Goal: Task Accomplishment & Management: Complete application form

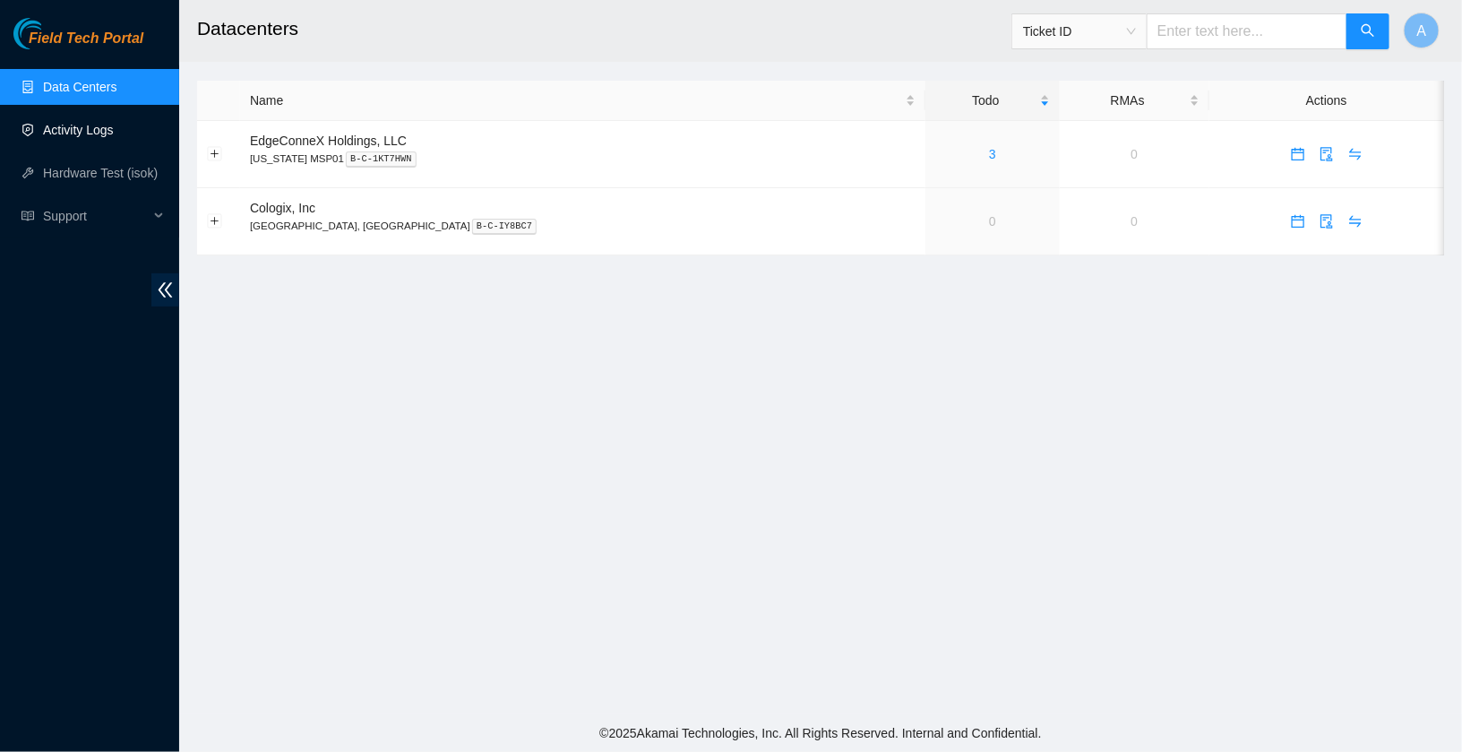
click at [95, 134] on link "Activity Logs" at bounding box center [78, 130] width 71 height 14
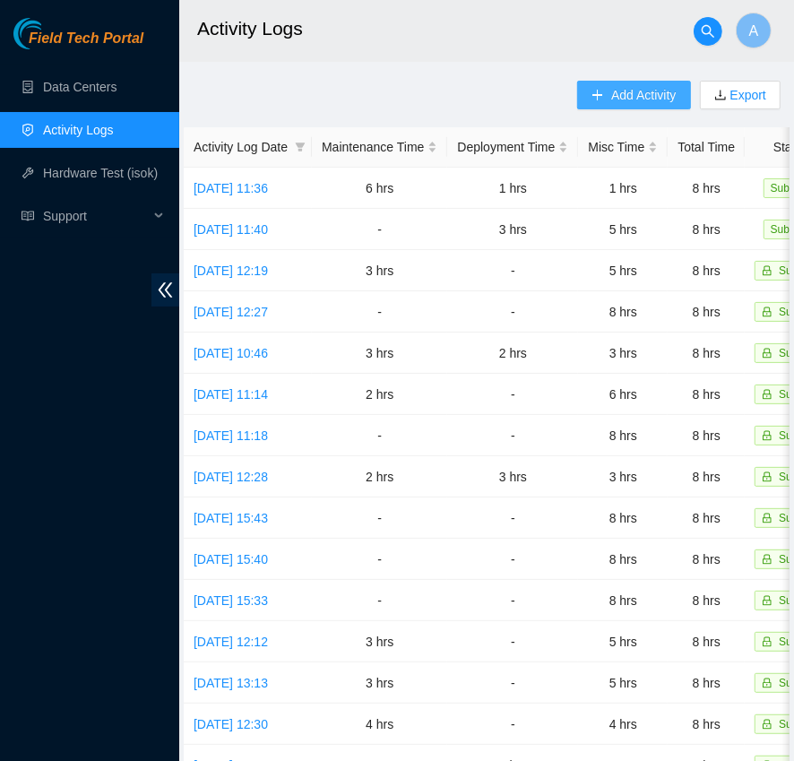
click at [624, 82] on button "Add Activity" at bounding box center [633, 95] width 113 height 29
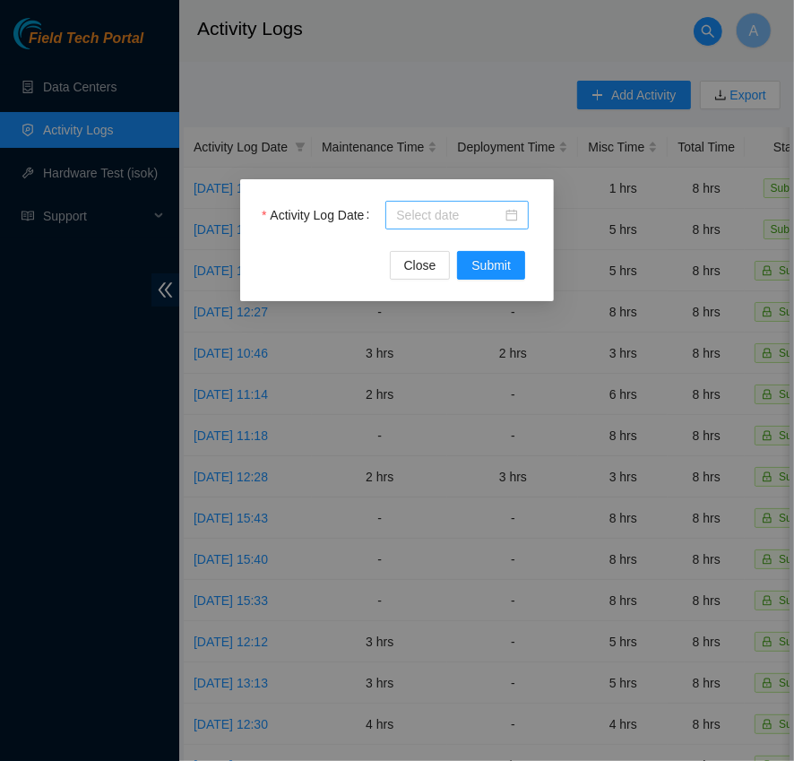
click at [456, 216] on input "Activity Log Date" at bounding box center [449, 215] width 106 height 20
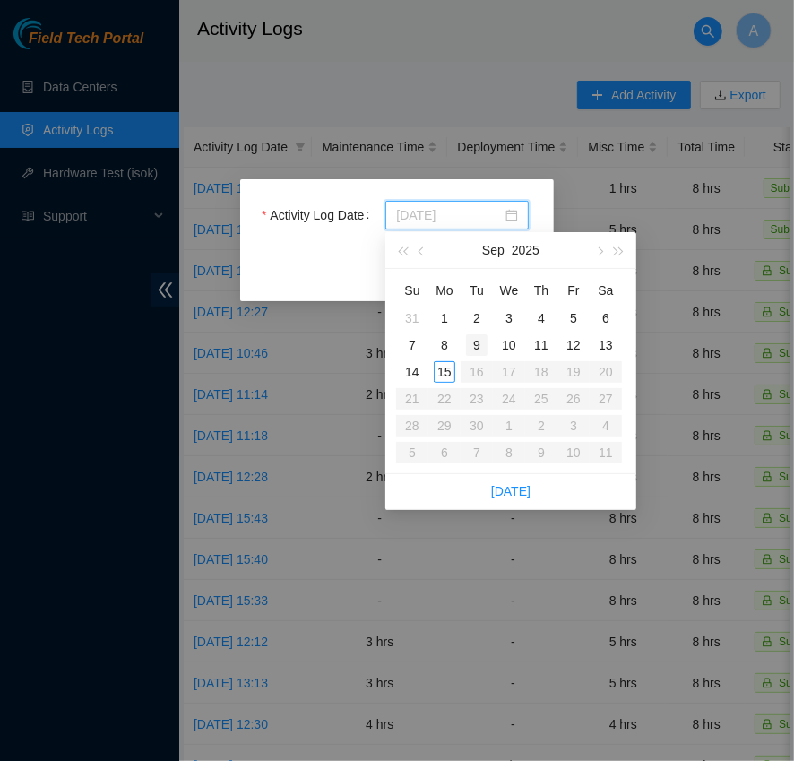
type input "[DATE]"
click at [537, 343] on div "11" at bounding box center [541, 345] width 22 height 22
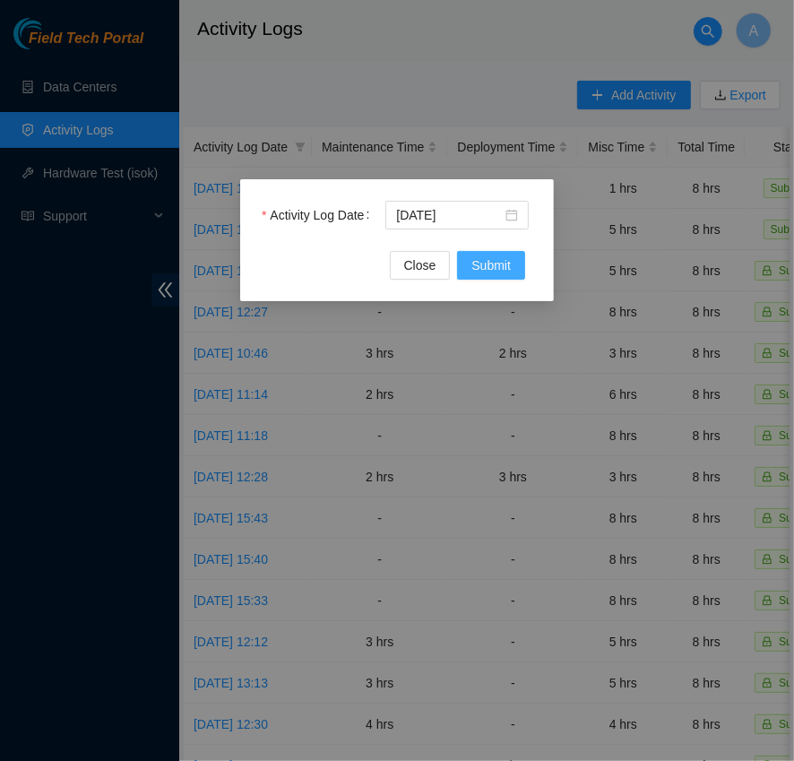
click at [482, 271] on span "Submit" at bounding box center [490, 265] width 39 height 20
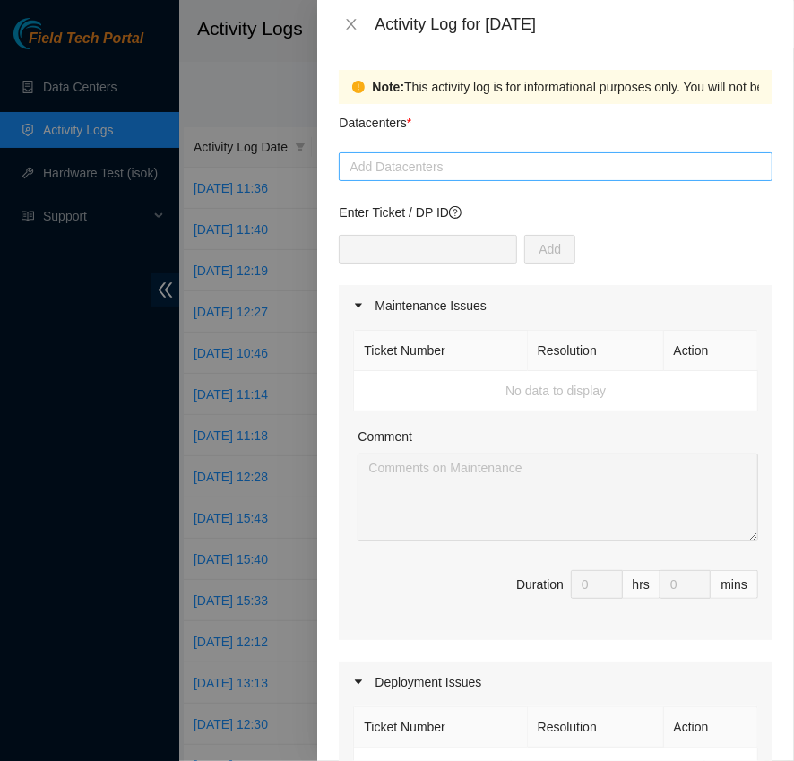
click at [447, 168] on div at bounding box center [555, 167] width 425 height 22
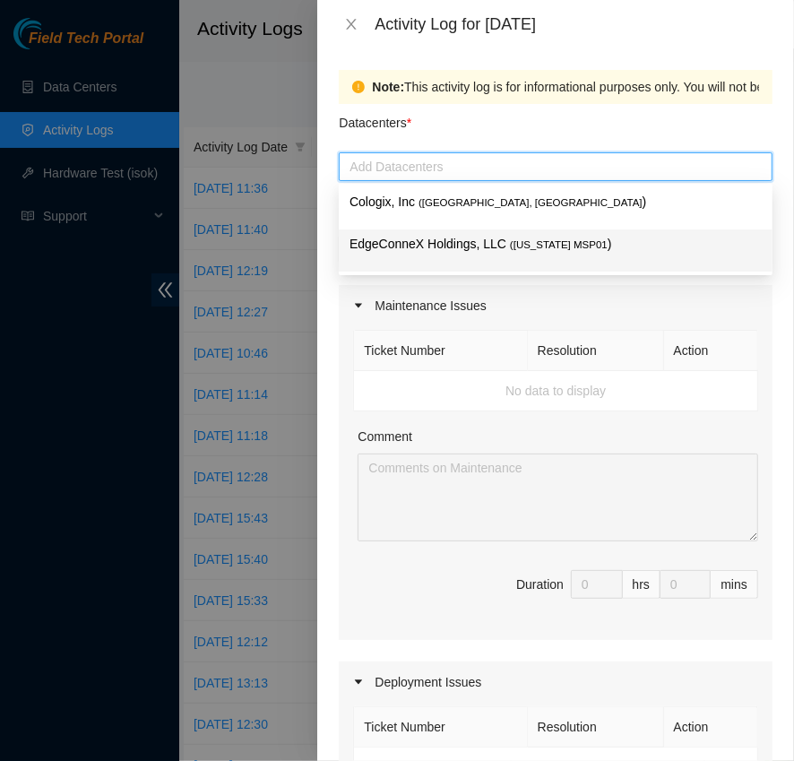
click at [486, 241] on p "EdgeConneX Holdings, LLC ( [US_STATE] MSP01 )" at bounding box center [555, 244] width 412 height 21
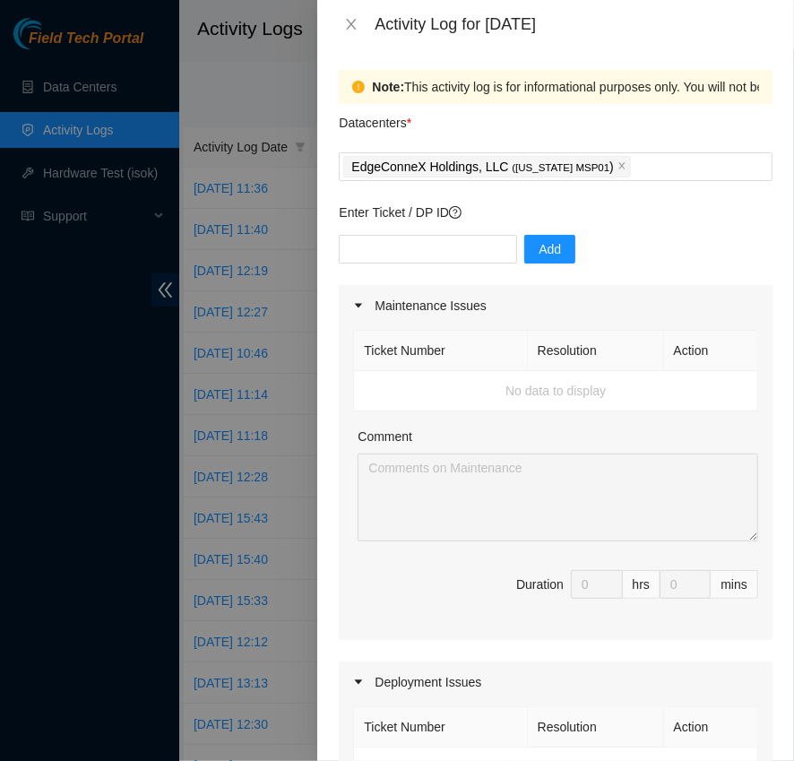
click at [639, 358] on th "Resolution" at bounding box center [596, 351] width 136 height 40
click at [418, 253] on input "text" at bounding box center [428, 249] width 178 height 29
paste input "DP84537"
type input "DP84537"
click at [539, 250] on span "Add" at bounding box center [550, 249] width 22 height 20
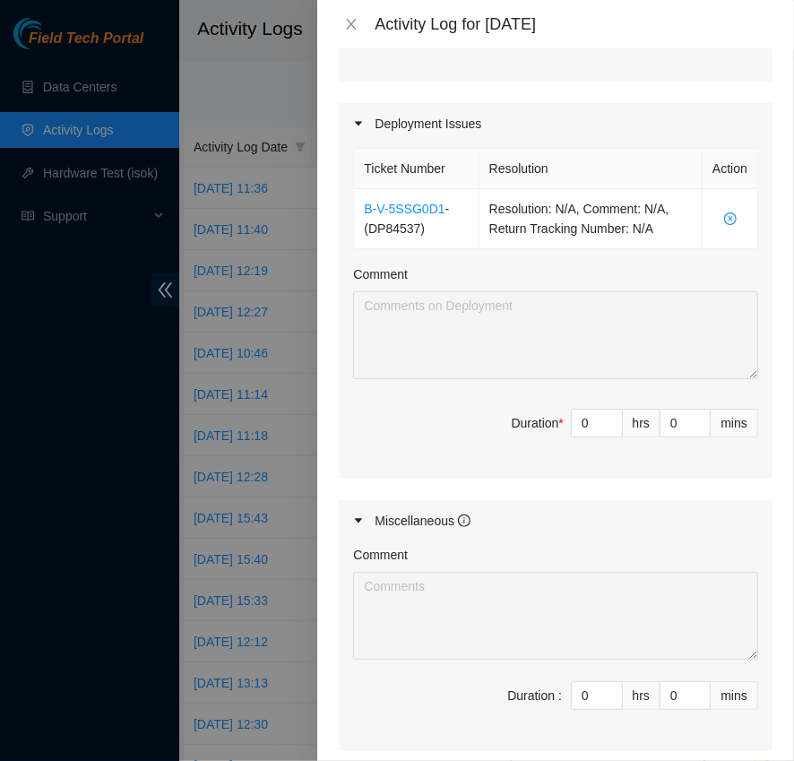
scroll to position [739, 0]
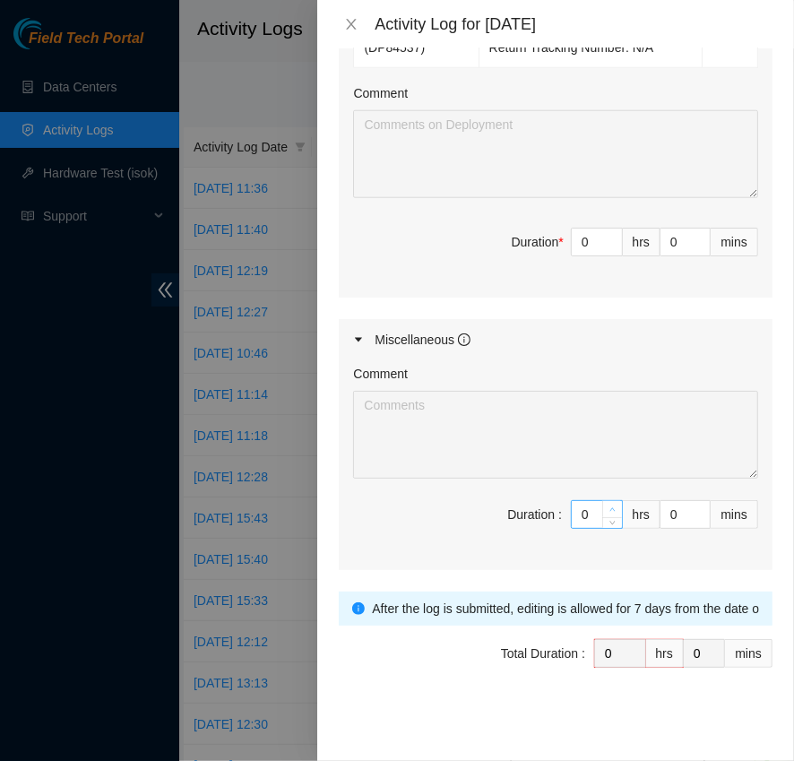
type input "1"
click at [611, 506] on icon "up" at bounding box center [612, 509] width 6 height 6
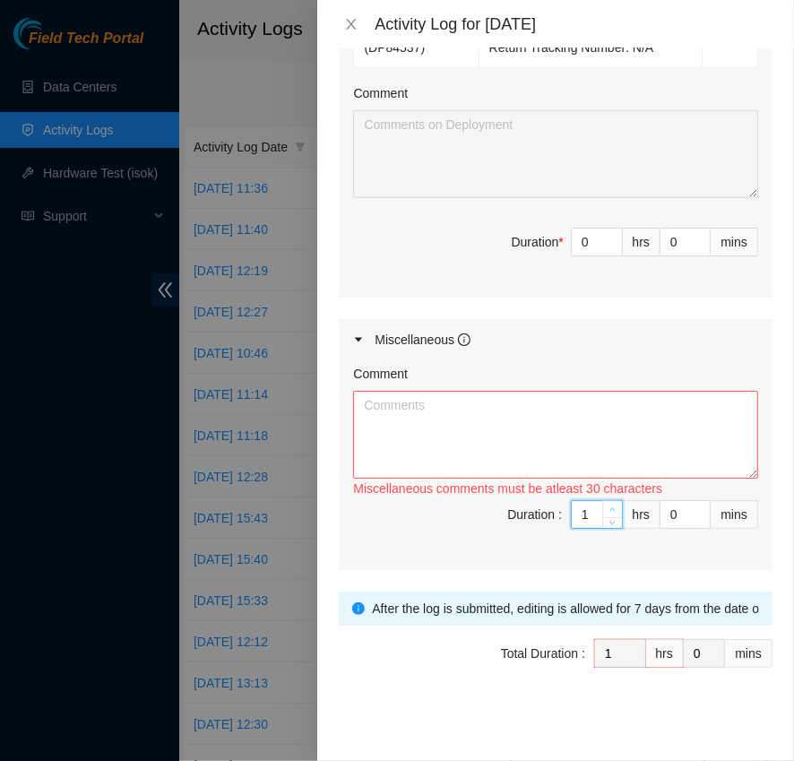
type input "2"
click at [611, 506] on icon "up" at bounding box center [612, 509] width 6 height 6
type input "3"
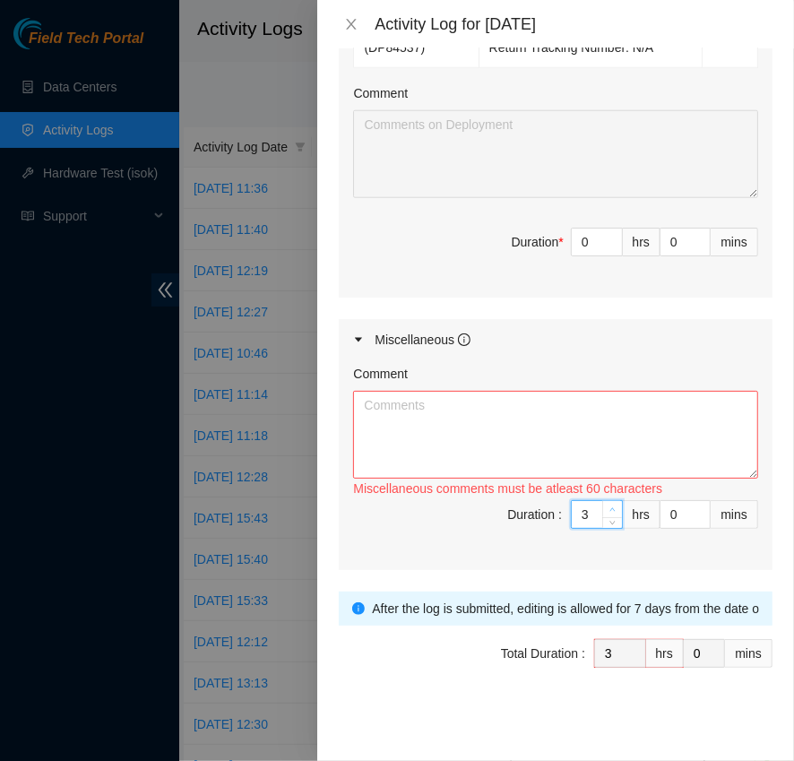
click at [611, 506] on icon "up" at bounding box center [612, 509] width 6 height 6
type input "4"
click at [611, 506] on icon "up" at bounding box center [612, 509] width 6 height 6
type input "5"
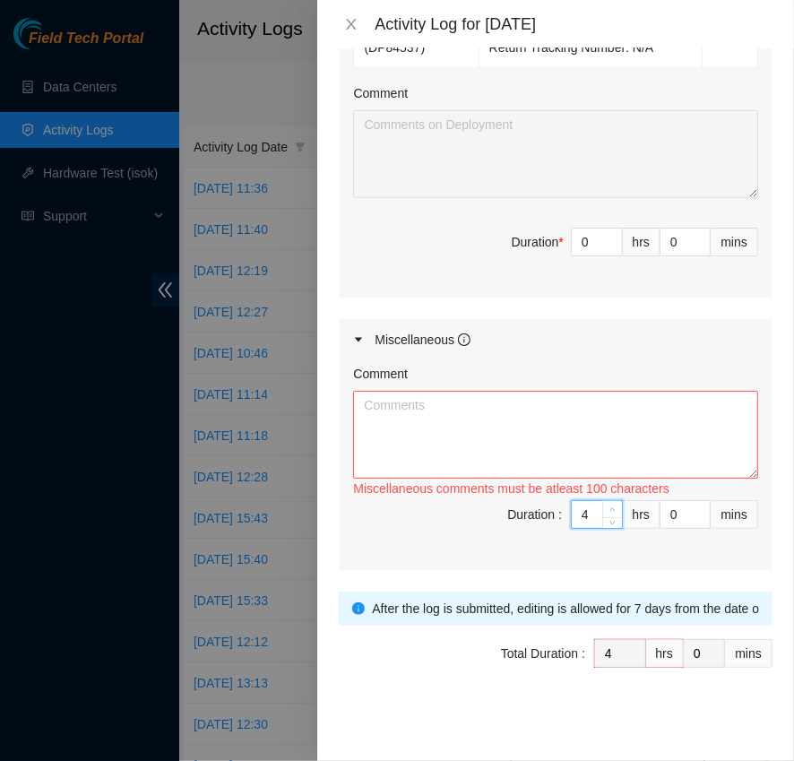
type input "5"
click at [611, 506] on icon "up" at bounding box center [612, 509] width 6 height 6
type input "6"
click at [611, 506] on icon "up" at bounding box center [612, 509] width 6 height 6
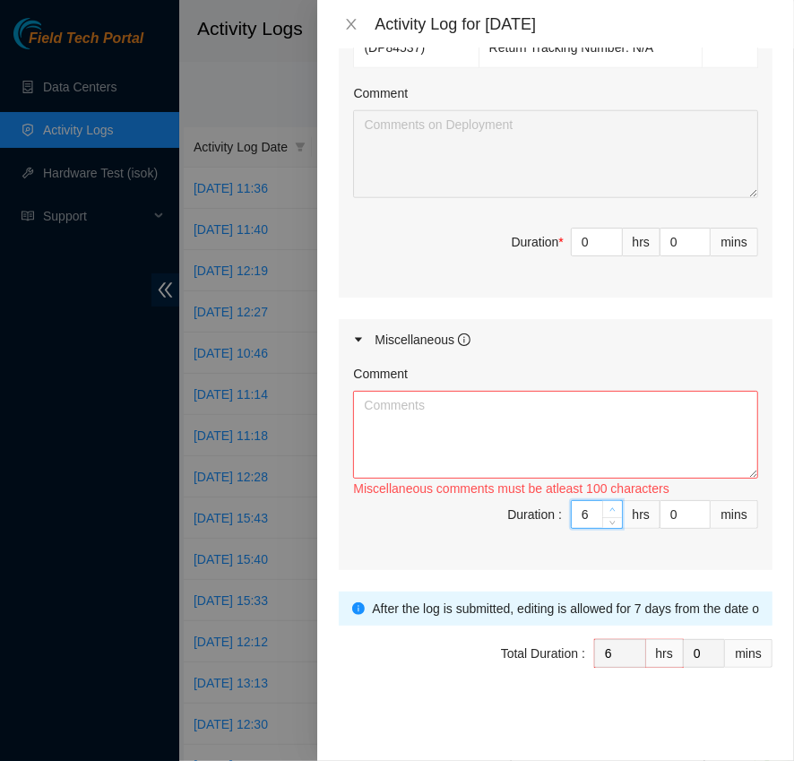
type input "7"
click at [611, 506] on icon "up" at bounding box center [612, 509] width 6 height 6
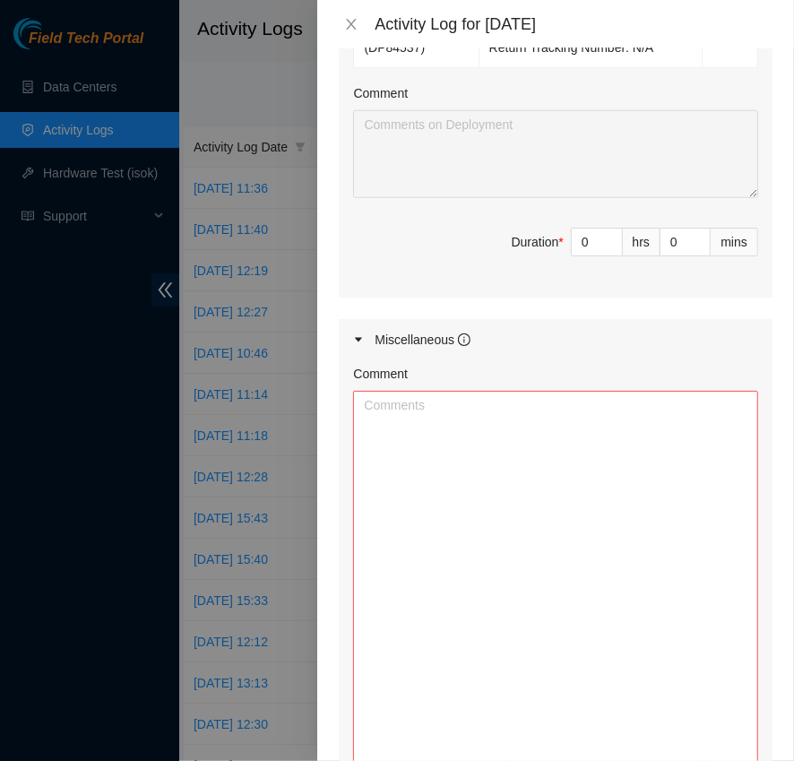
drag, startPoint x: 754, startPoint y: 462, endPoint x: 769, endPoint y: 757, distance: 295.2
click at [769, 751] on div "Comment Miscellaneous comments must be atleast 100 characters Duration : 7 hrs …" at bounding box center [556, 610] width 434 height 501
click at [544, 611] on textarea "Comment" at bounding box center [555, 582] width 405 height 382
paste textarea "provide me with photos of the labels located on the PDUs in rack DH1.800.03"
click at [451, 404] on textarea "provide me with photos of the labels located on the PDUs in rack DH1.800.03" at bounding box center [555, 582] width 405 height 382
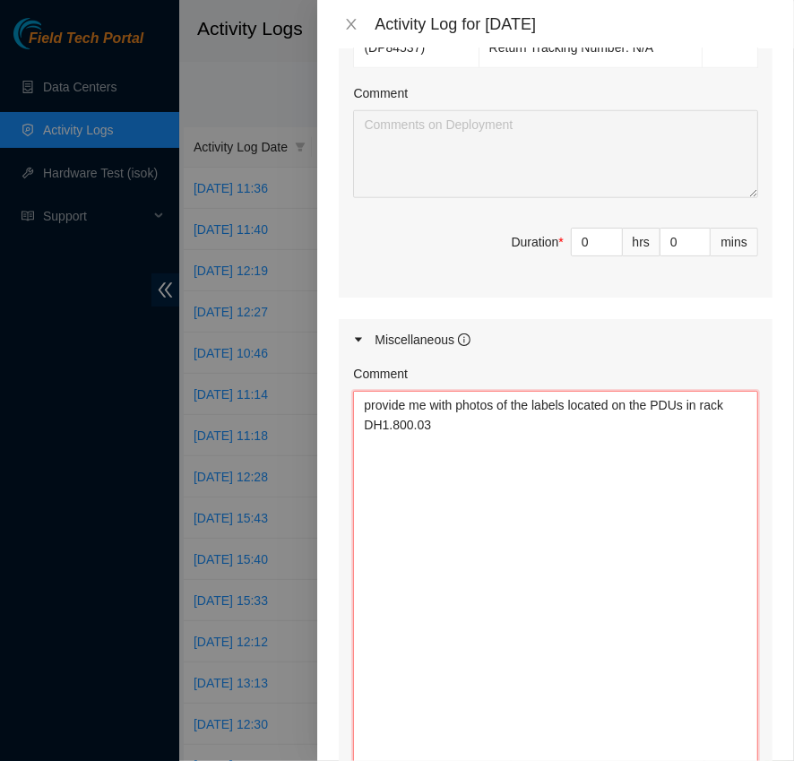
click at [451, 404] on textarea "provide me with photos of the labels located on the PDUs in rack DH1.800.03" at bounding box center [555, 582] width 405 height 382
click at [699, 403] on textarea "provide photos of the labels located on the PDUs in rack DH1.800.03" at bounding box center [555, 582] width 405 height 382
click at [680, 433] on textarea "provide photos of the labels located on the PDUs in rack DH1.800.03" at bounding box center [555, 582] width 405 height 382
paste textarea "RDPU serials?"
type textarea "provide photos of the labels located on the PDUs in rack DH1.800.03 and photos …"
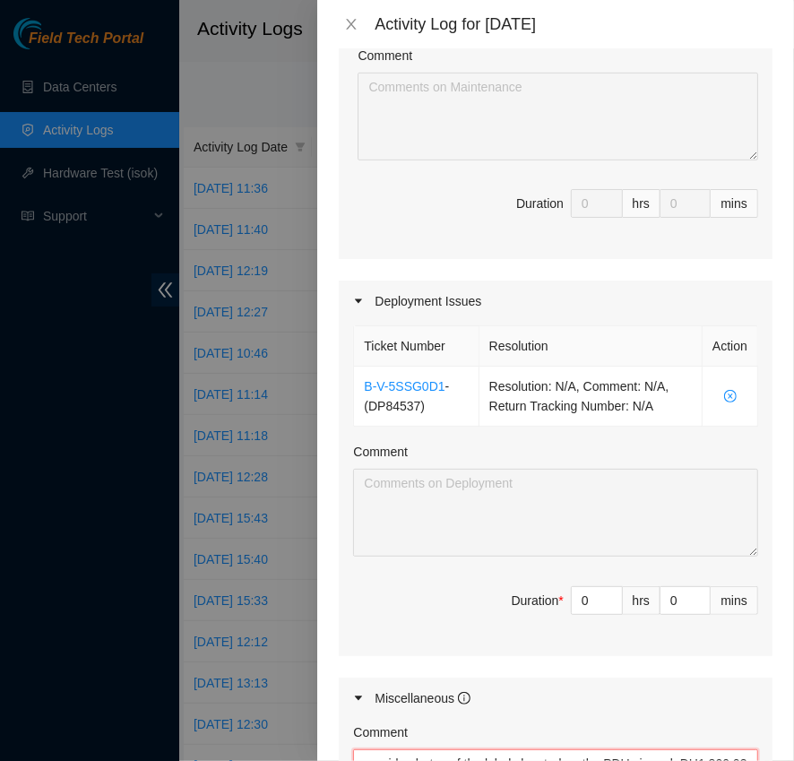
scroll to position [477, 0]
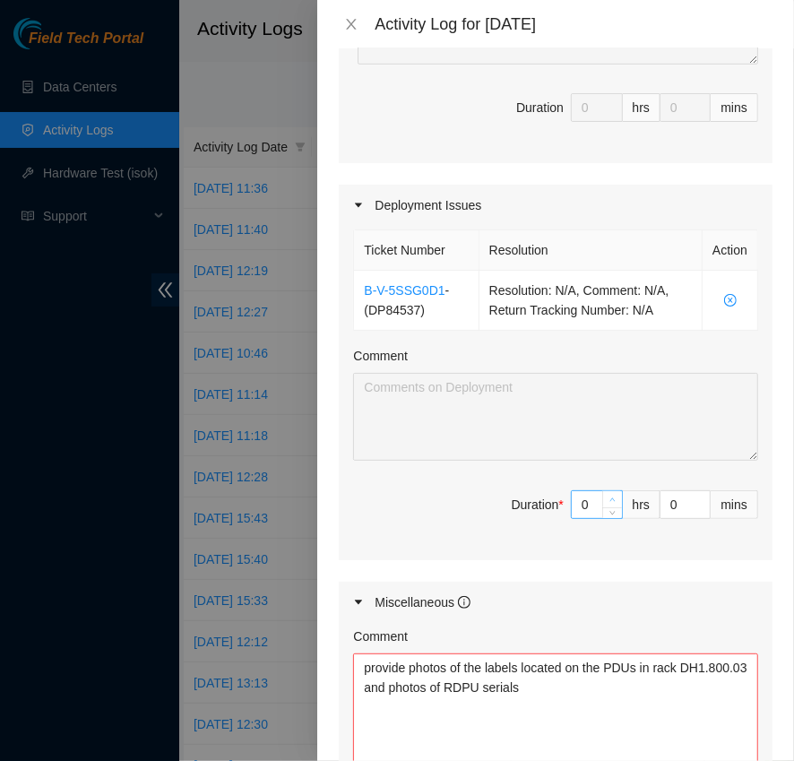
type input "1"
type input "8"
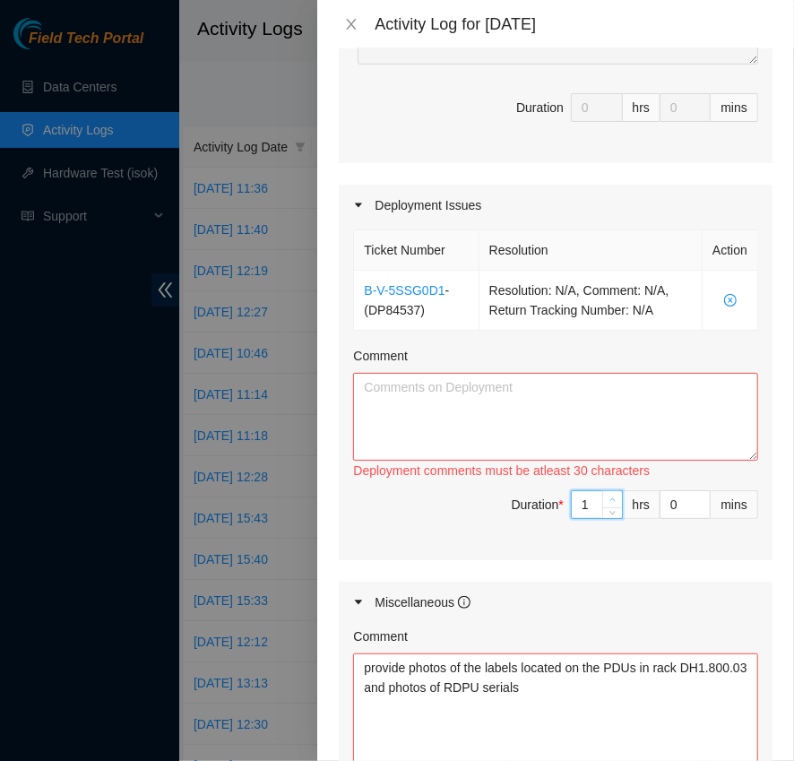
click at [616, 497] on icon "up" at bounding box center [612, 499] width 6 height 6
click at [697, 411] on textarea "Comment" at bounding box center [555, 417] width 405 height 88
paste textarea "Scoped and cleaned 2.13 dBm @ 1550. Link light up"
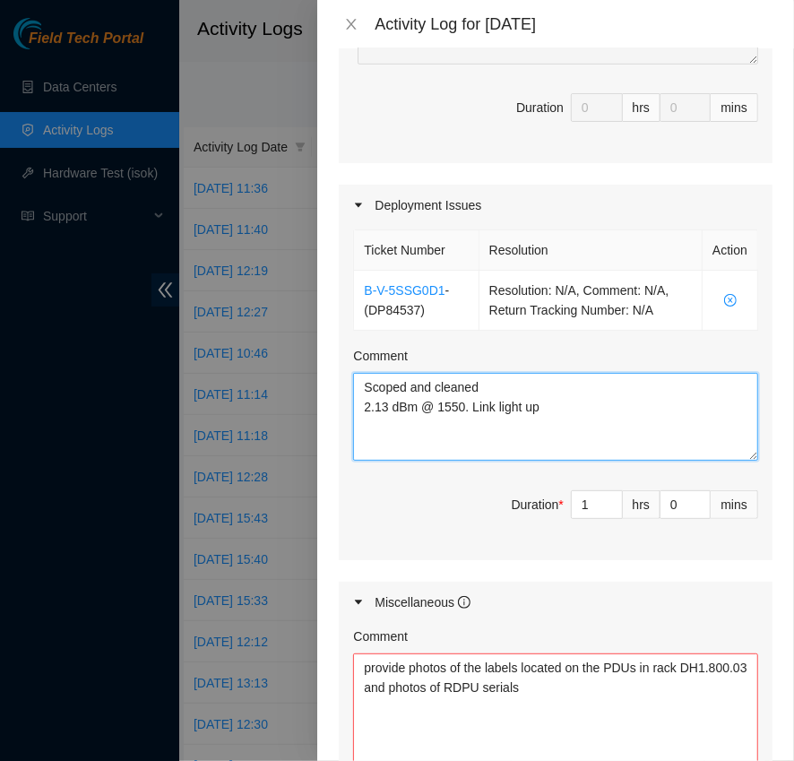
click at [359, 389] on textarea "Scoped and cleaned 2.13 dBm @ 1550. Link light up" at bounding box center [555, 417] width 405 height 88
click at [370, 387] on textarea "Scoped and cleaned 2.13 dBm @ 1550. Link light up" at bounding box center [555, 417] width 405 height 88
paste textarea "scope and clean DP84537 - r02.border.msp01.sdn - dh1.800.03 - port et-0/0/16, e…"
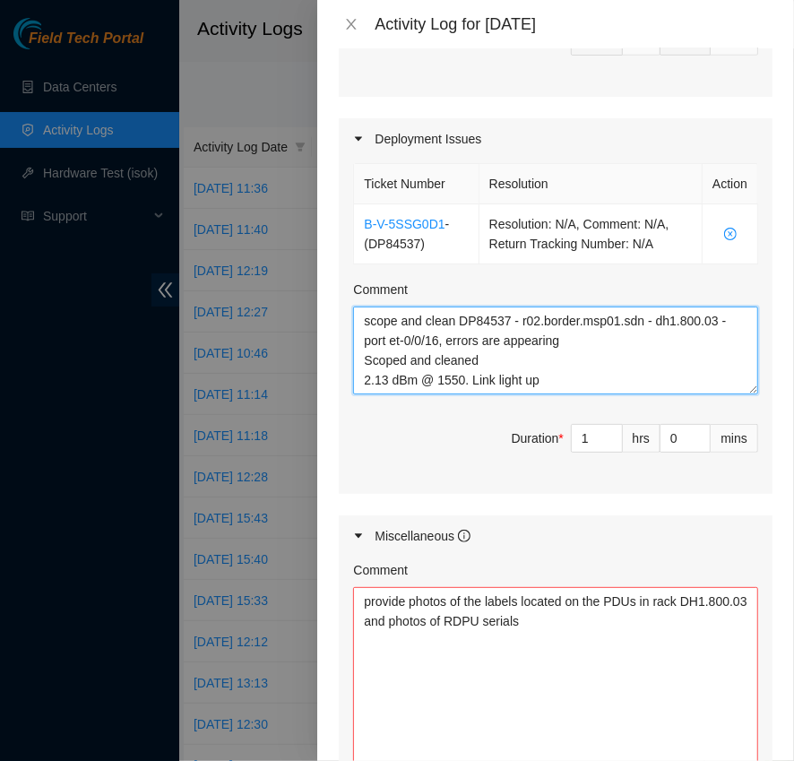
scroll to position [560, 0]
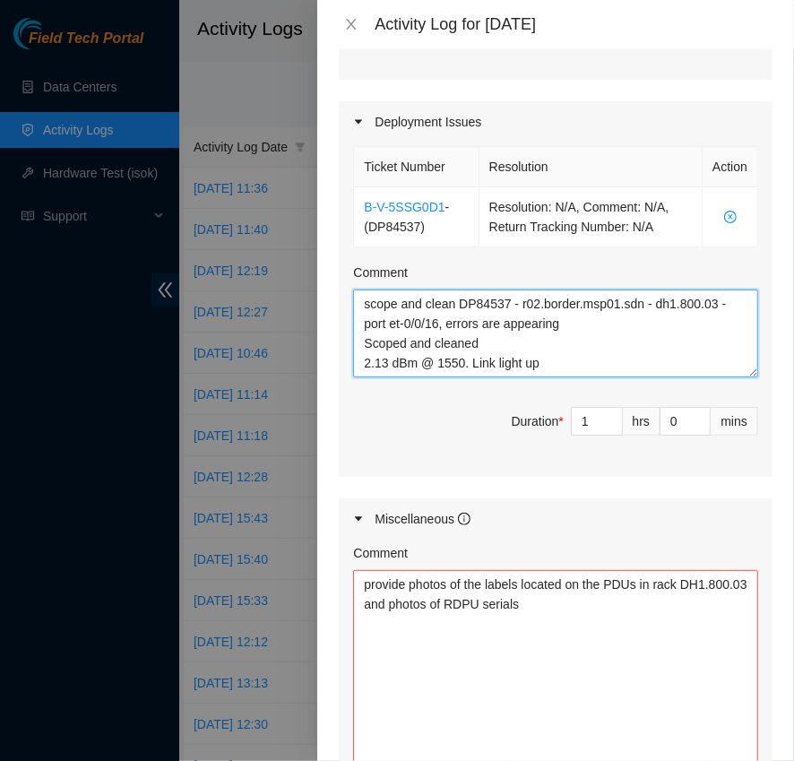
click at [560, 337] on textarea "scope and clean DP84537 - r02.border.msp01.sdn - dh1.800.03 - port et-0/0/16, e…" at bounding box center [555, 333] width 405 height 88
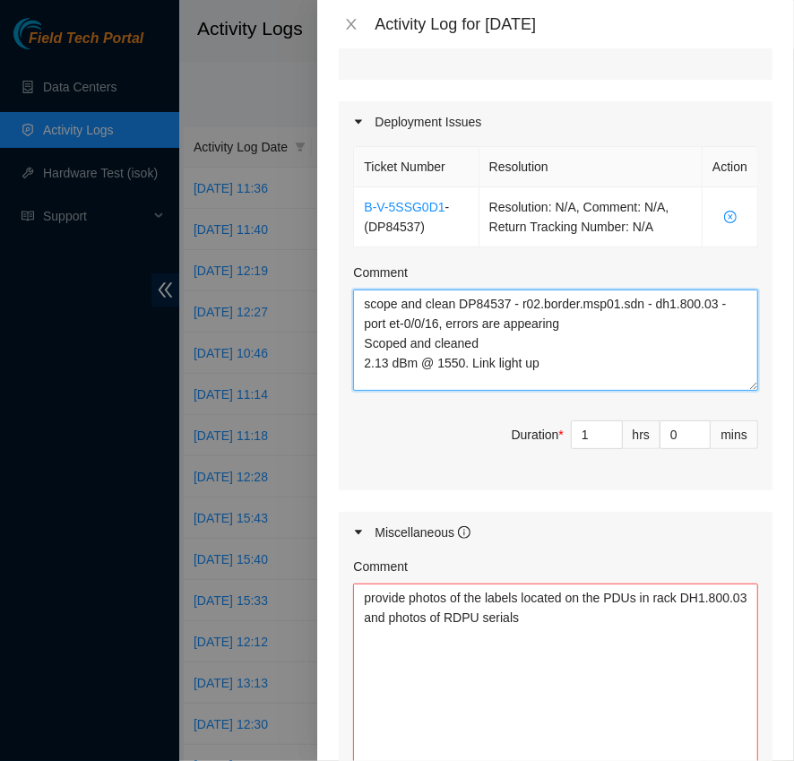
scroll to position [0, 0]
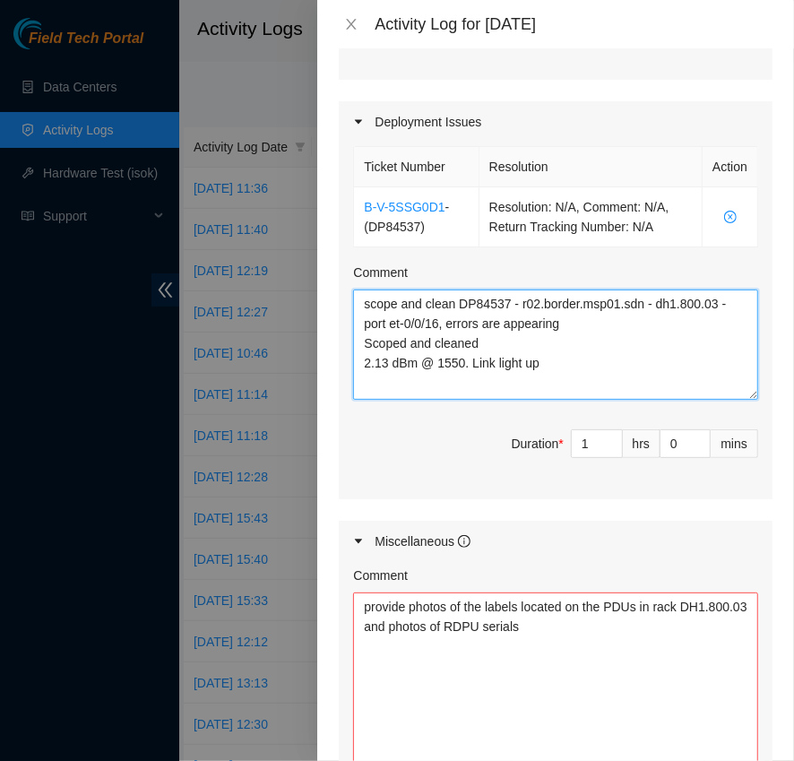
drag, startPoint x: 749, startPoint y: 367, endPoint x: 749, endPoint y: 391, distance: 23.3
click at [749, 391] on textarea "scope and clean DP84537 - r02.border.msp01.sdn - dh1.800.03 - port et-0/0/16, e…" at bounding box center [555, 344] width 405 height 110
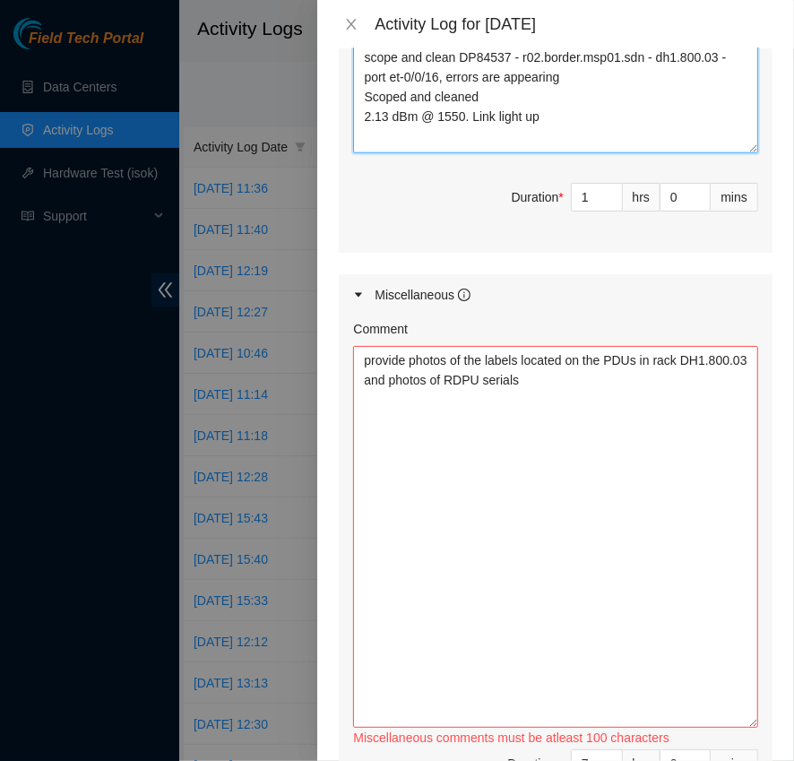
scroll to position [848, 0]
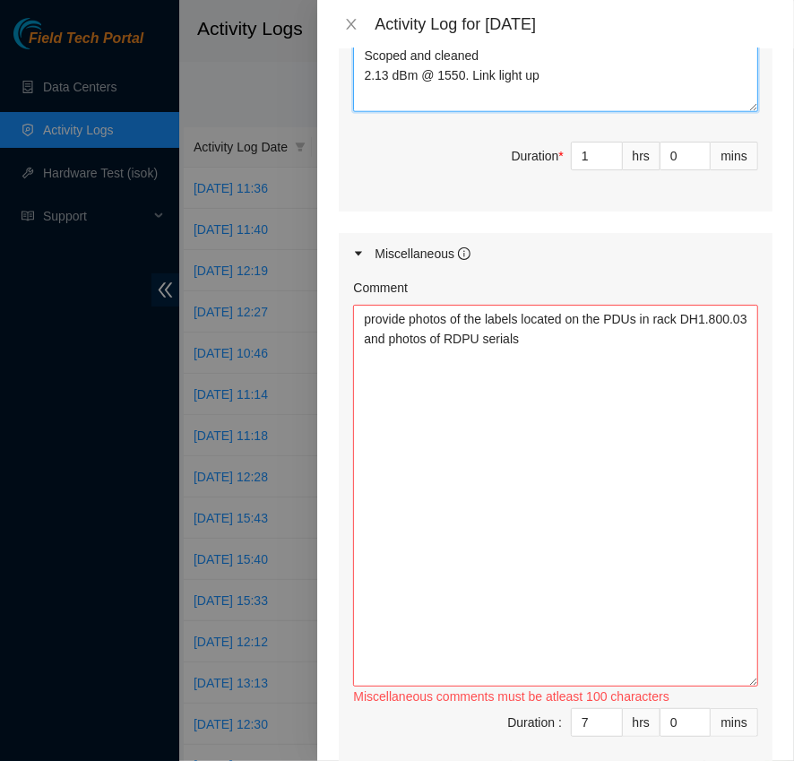
type textarea "scope and clean DP84537 - r02.border.msp01.sdn - dh1.800.03 - port et-0/0/16, e…"
click at [444, 394] on textarea "provide photos of the labels located on the PDUs in rack DH1.800.03 and photos …" at bounding box center [555, 496] width 405 height 382
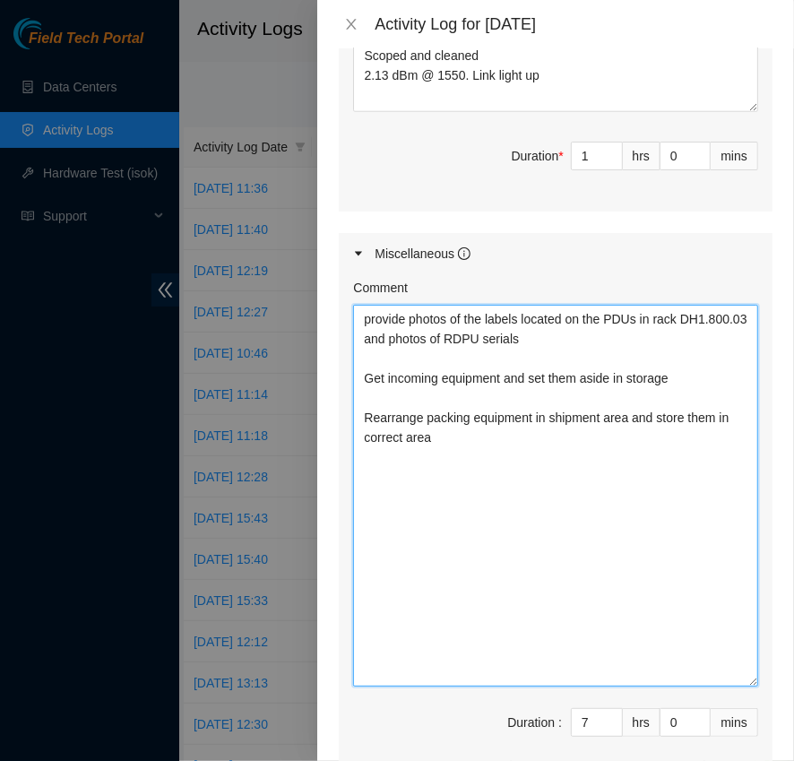
click at [698, 370] on textarea "provide photos of the labels located on the PDUs in rack DH1.800.03 and photos …" at bounding box center [555, 496] width 405 height 382
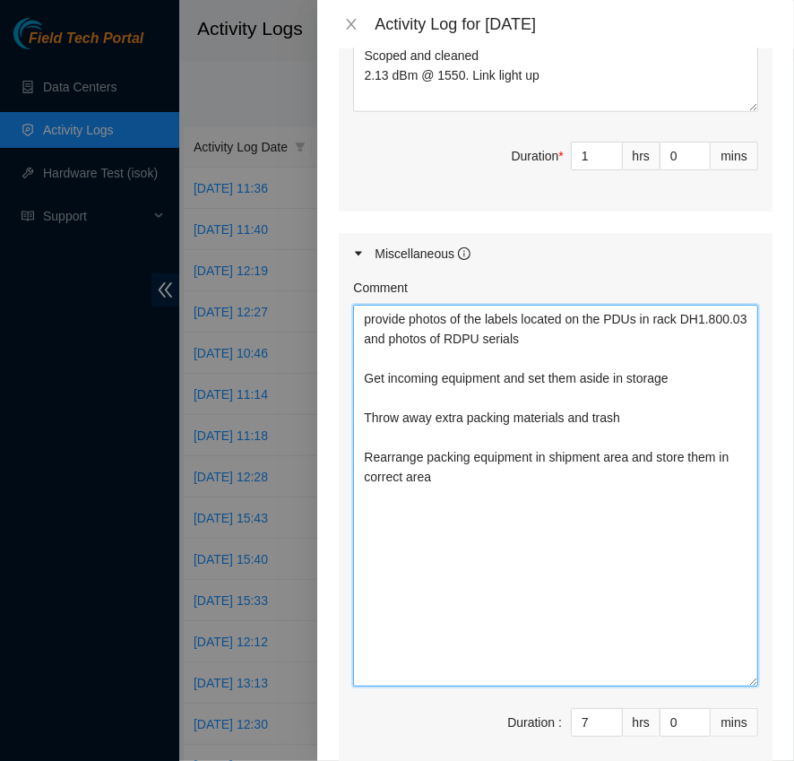
click at [625, 551] on textarea "provide photos of the labels located on the PDUs in rack DH1.800.03 and photos …" at bounding box center [555, 496] width 405 height 382
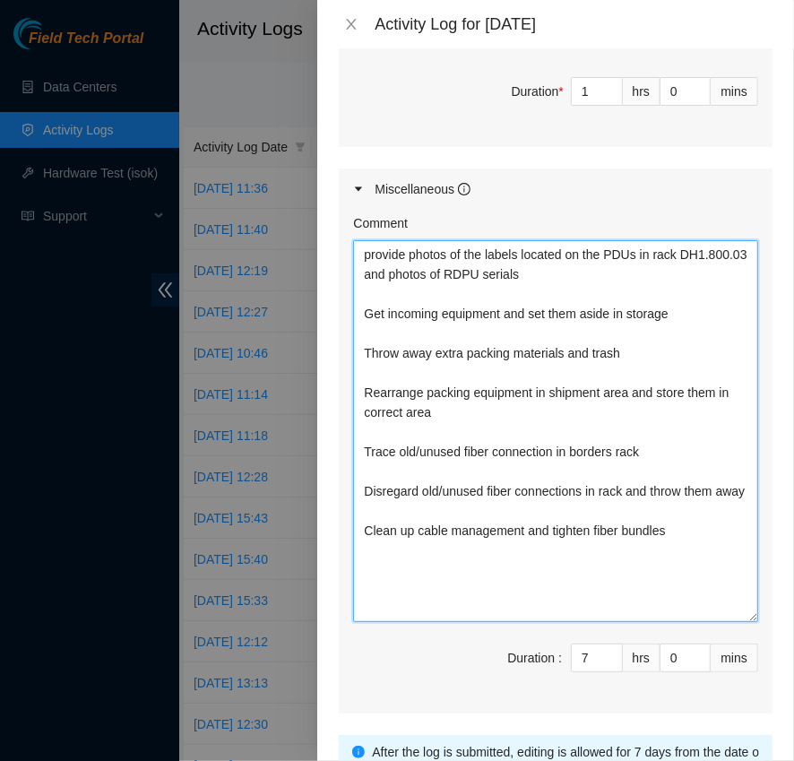
scroll to position [918, 0]
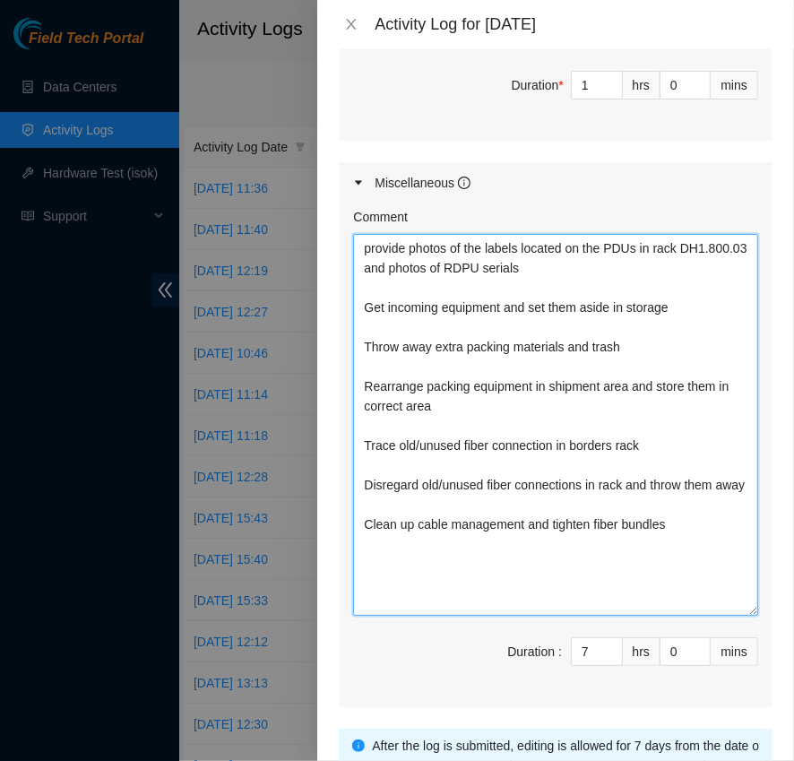
type textarea "provide photos of the labels located on the PDUs in rack DH1.800.03 and photos …"
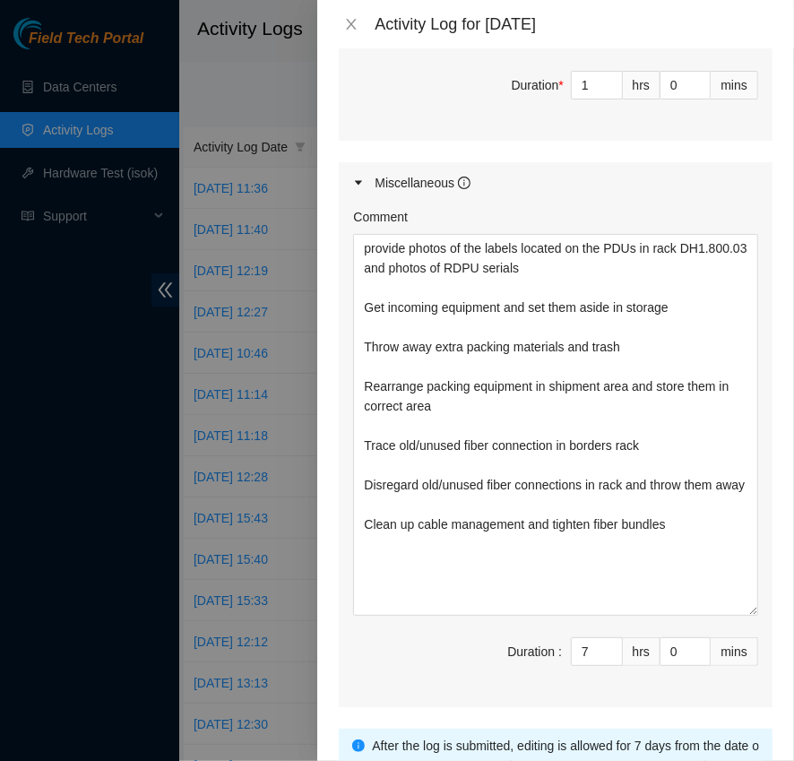
click at [656, 672] on span "Duration : 7 hrs 0 mins" at bounding box center [555, 662] width 405 height 50
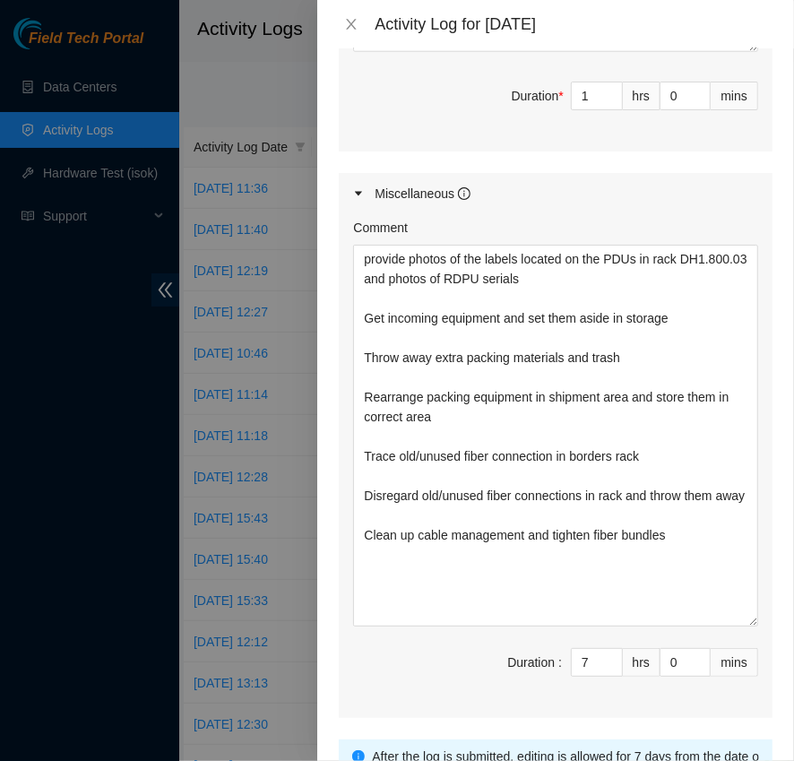
scroll to position [1056, 0]
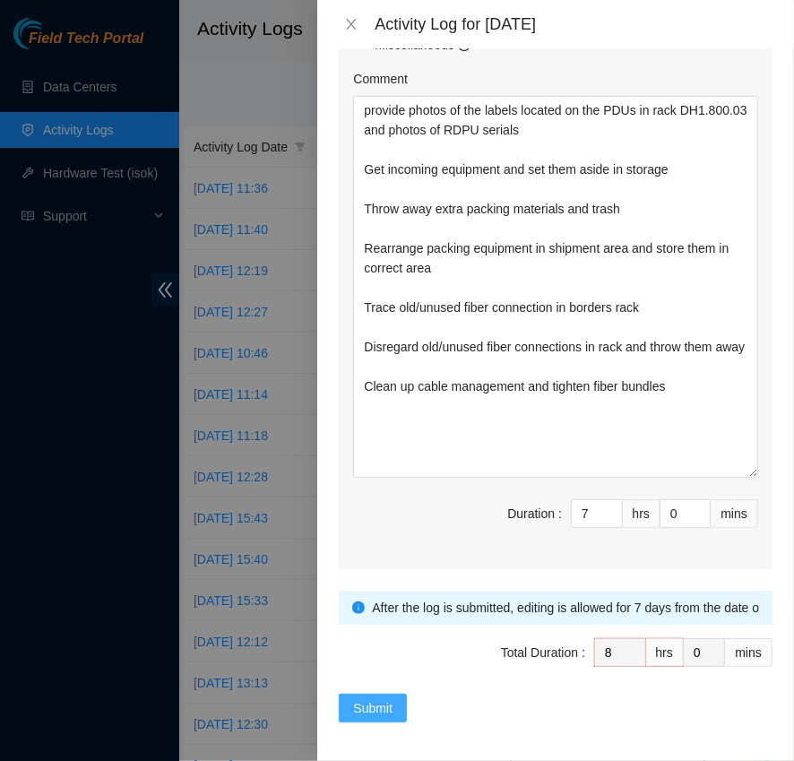
click at [356, 700] on span "Submit" at bounding box center [372, 708] width 39 height 20
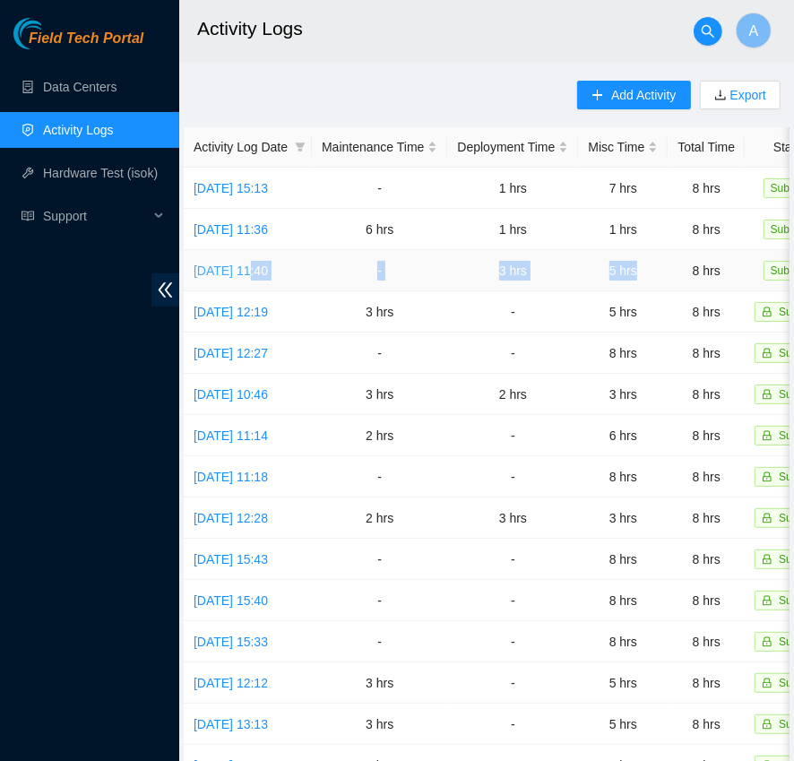
drag, startPoint x: 697, startPoint y: 272, endPoint x: 246, endPoint y: 269, distance: 451.6
click at [246, 269] on tr "[DATE] 11:40 - 3 hrs 5 hrs 8 hrs Submitted" at bounding box center [518, 270] width 668 height 41
drag, startPoint x: 379, startPoint y: 222, endPoint x: 711, endPoint y: 230, distance: 332.5
click at [711, 230] on tr "[DATE] 11:36 6 hrs 1 hrs 1 hrs 8 hrs Submitted" at bounding box center [518, 229] width 668 height 41
click at [668, 253] on td "5 hrs" at bounding box center [623, 270] width 90 height 41
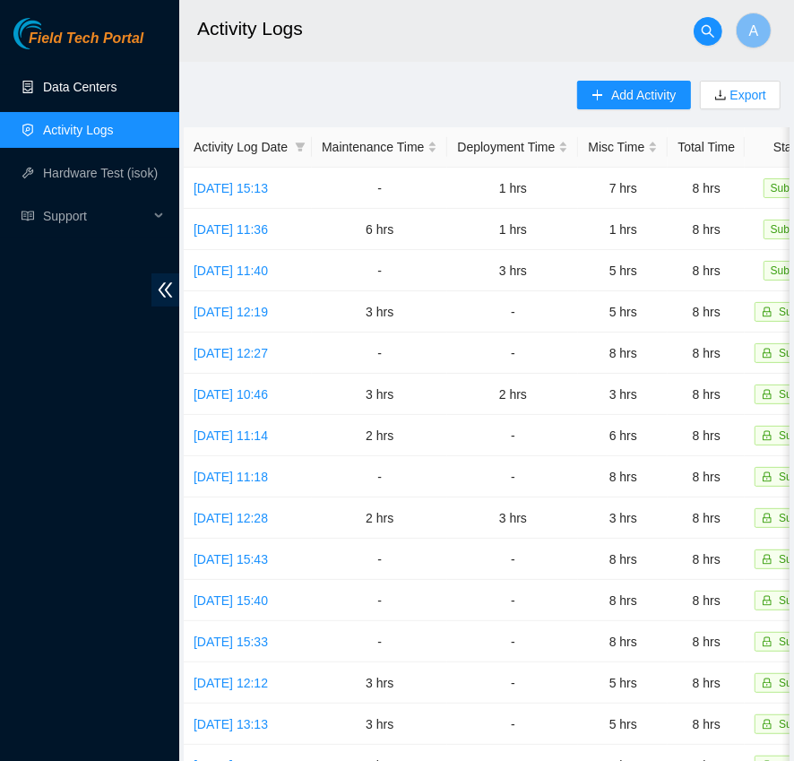
click at [87, 88] on link "Data Centers" at bounding box center [79, 87] width 73 height 14
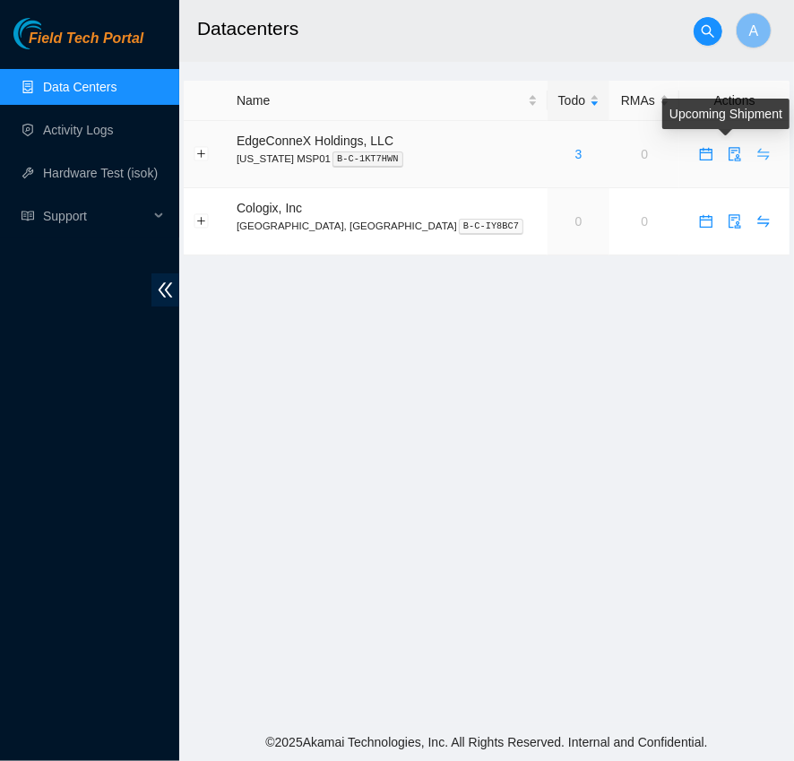
click at [756, 158] on icon "swap" at bounding box center [763, 154] width 14 height 14
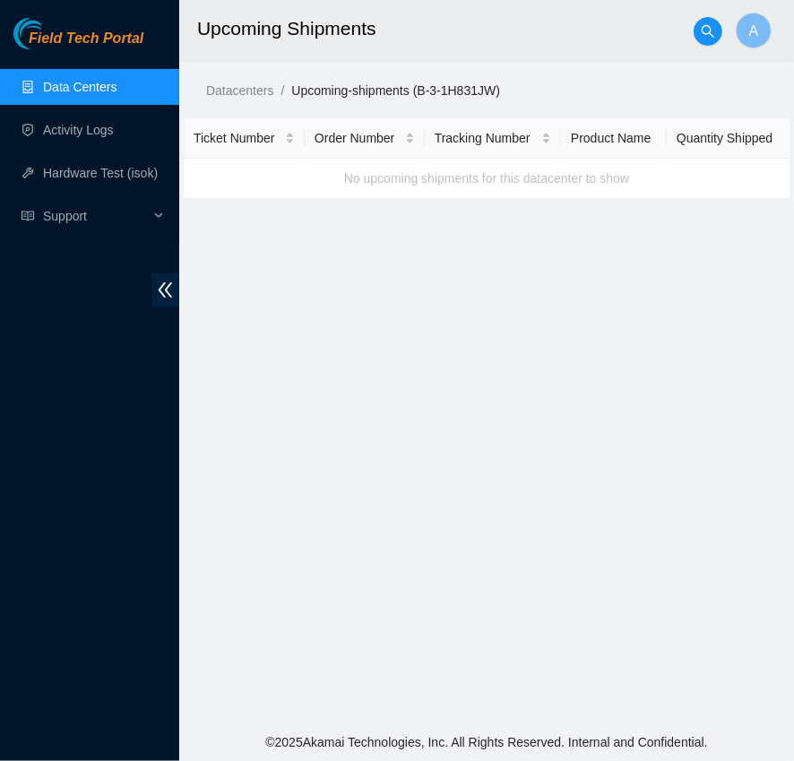
click at [84, 90] on link "Data Centers" at bounding box center [79, 87] width 73 height 14
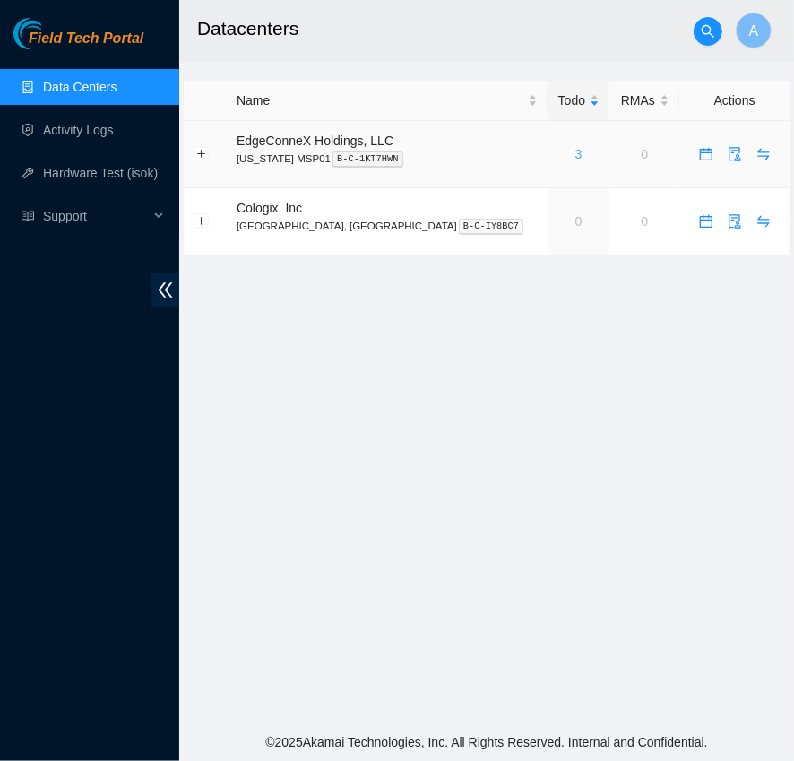
click at [575, 152] on link "3" at bounding box center [578, 154] width 7 height 14
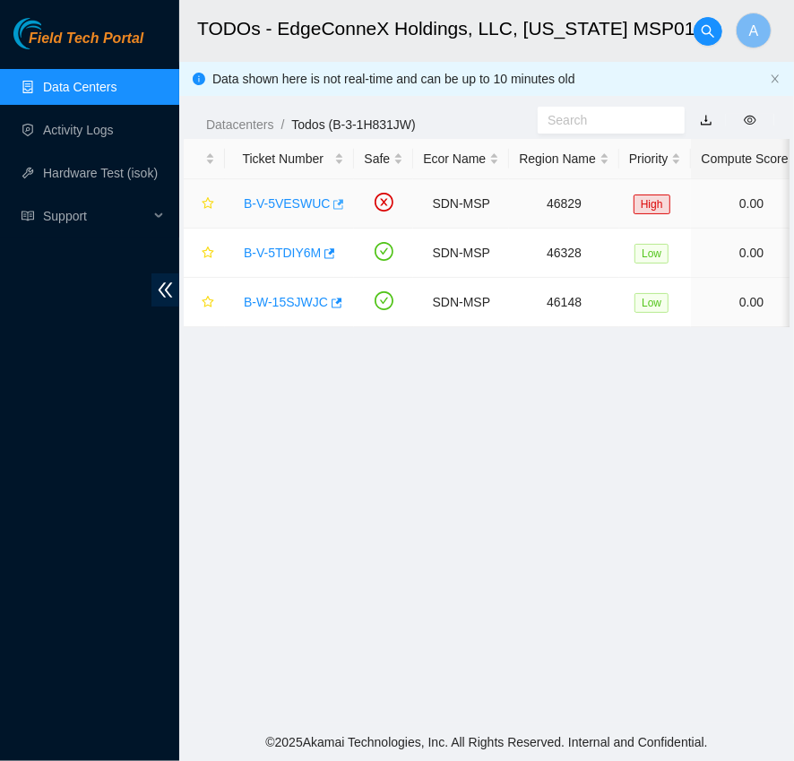
click at [342, 198] on icon "button" at bounding box center [337, 204] width 13 height 13
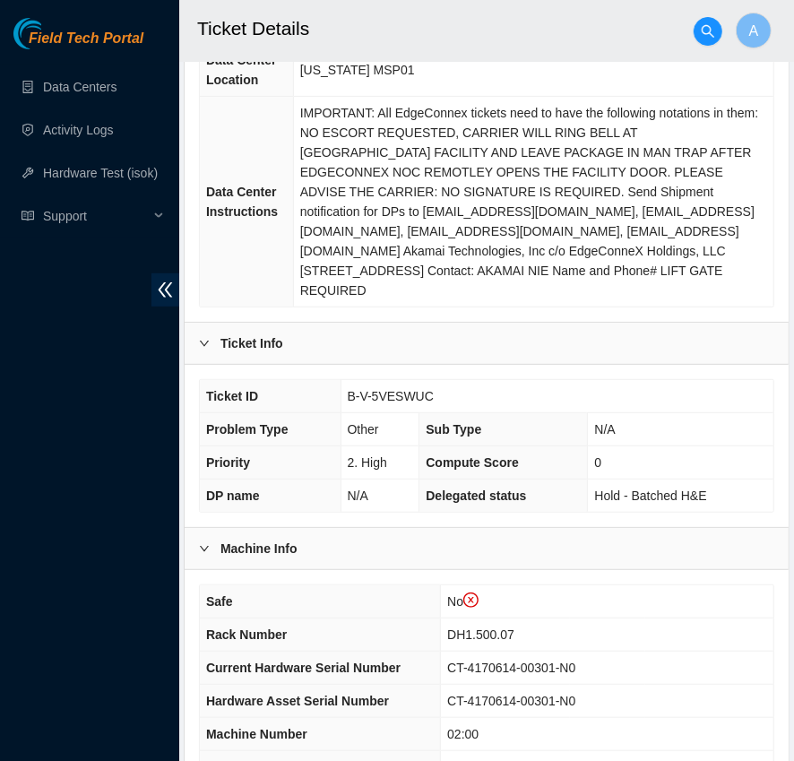
scroll to position [642, 0]
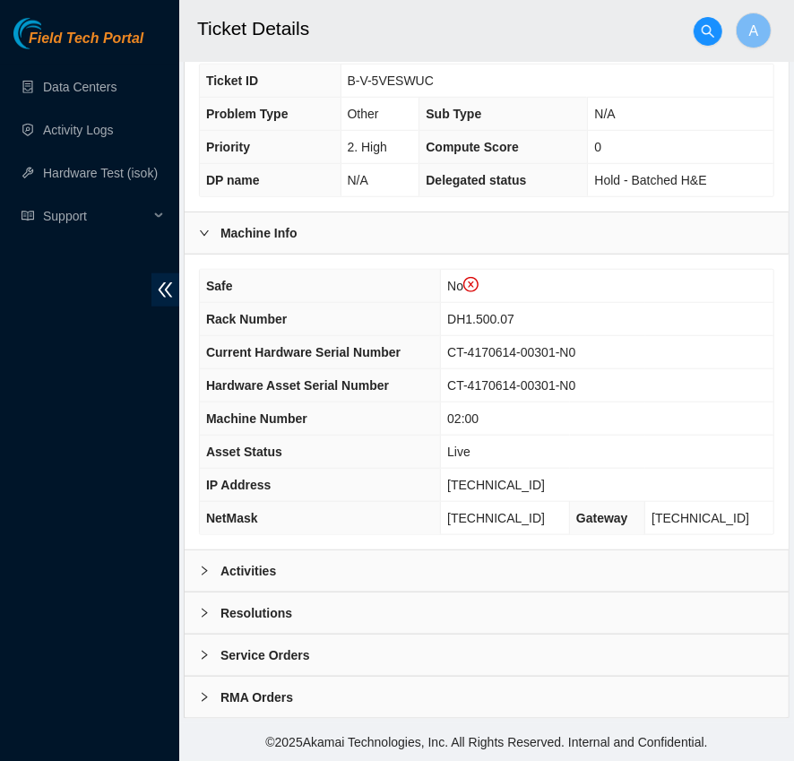
click at [376, 565] on div "Activities" at bounding box center [487, 570] width 604 height 41
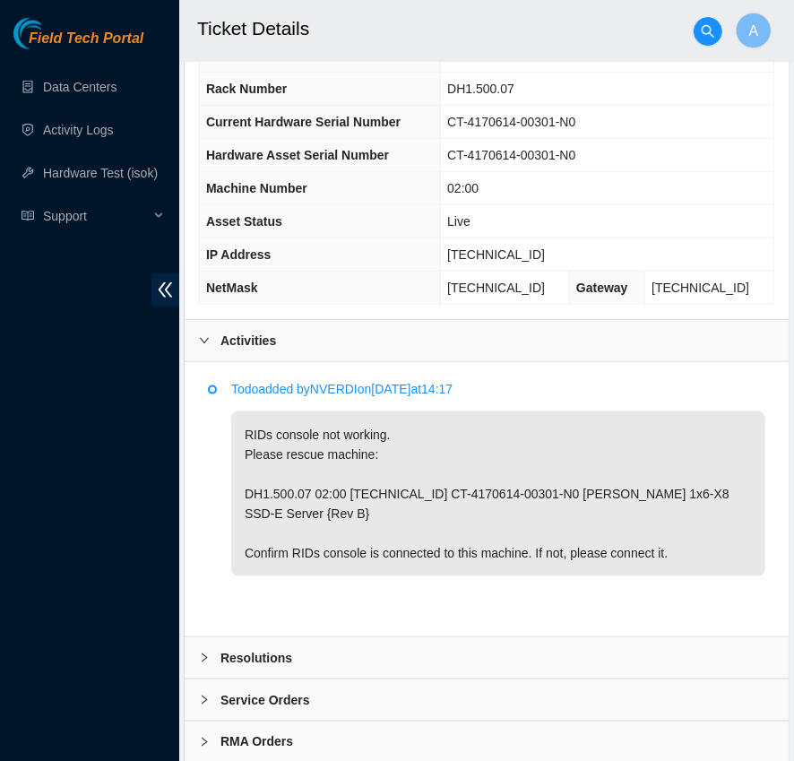
scroll to position [917, 0]
